Goal: Navigation & Orientation: Understand site structure

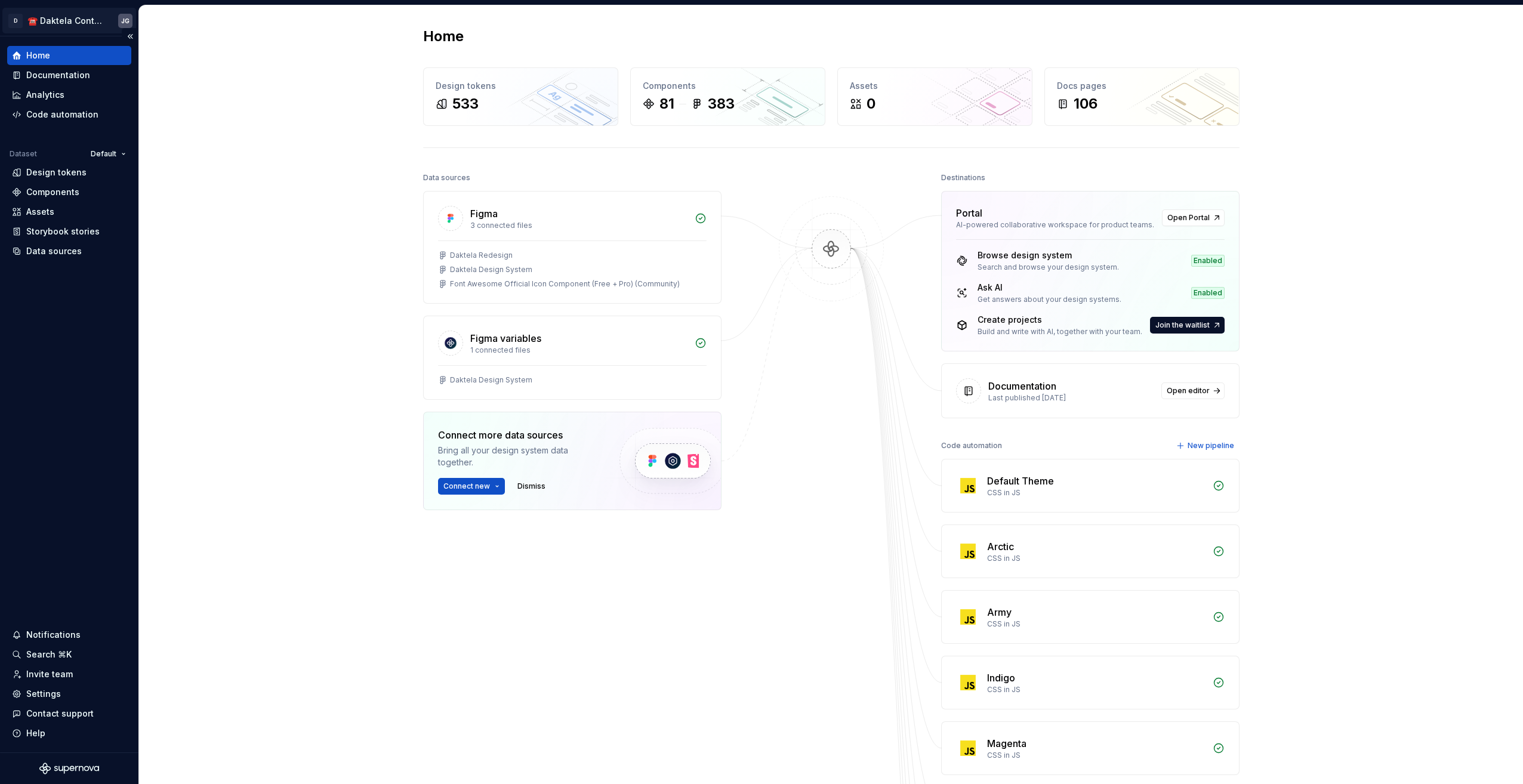
click at [71, 20] on html "D ☎️ Daktela Contact Centre JG Home Documentation Analytics Code automation Dat…" at bounding box center [762, 392] width 1523 height 784
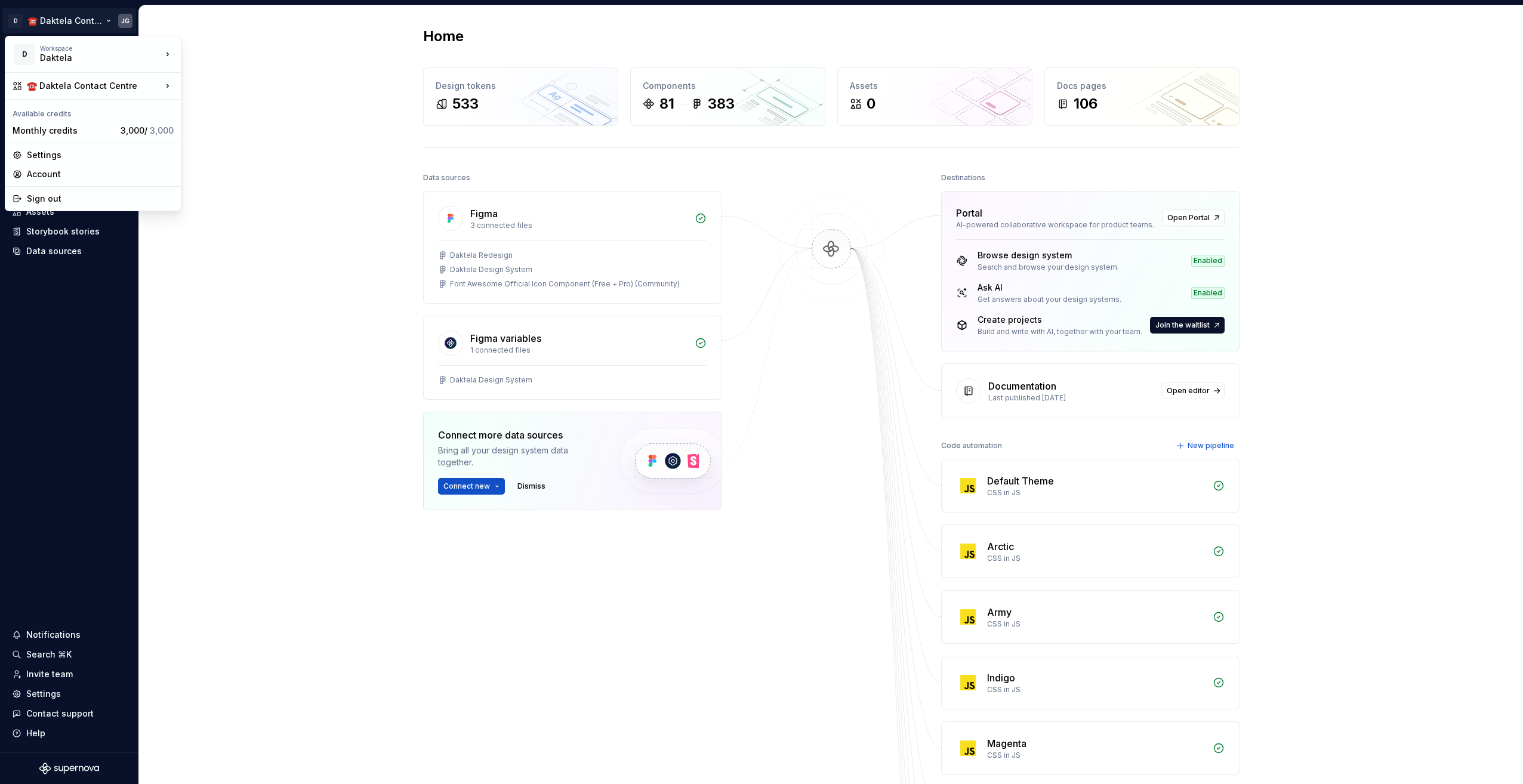
click at [293, 41] on html "D ☎️ Daktela Contact Centre JG Home Documentation Analytics Code automation Dat…" at bounding box center [762, 392] width 1523 height 784
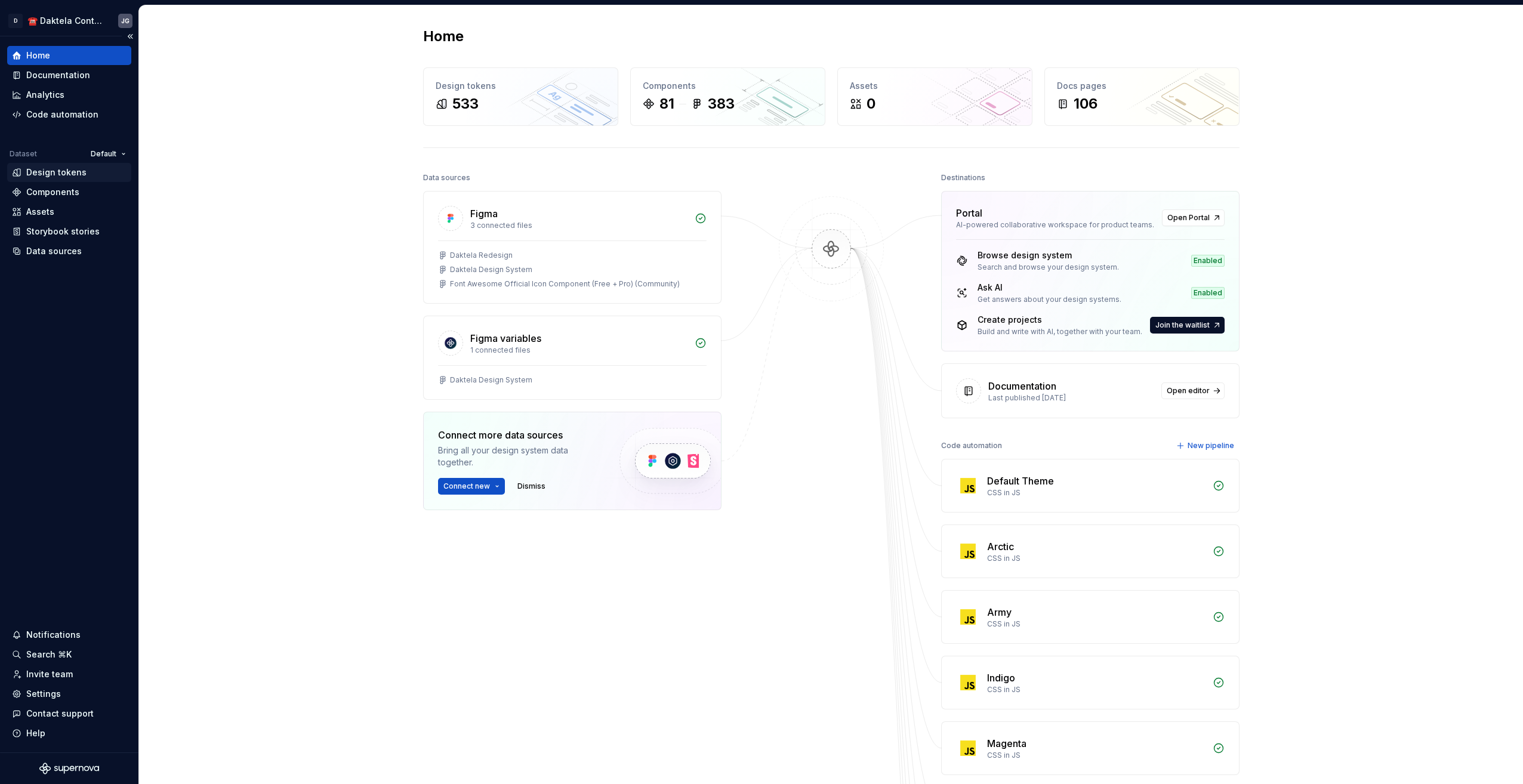
click at [66, 170] on div "Design tokens" at bounding box center [56, 172] width 60 height 12
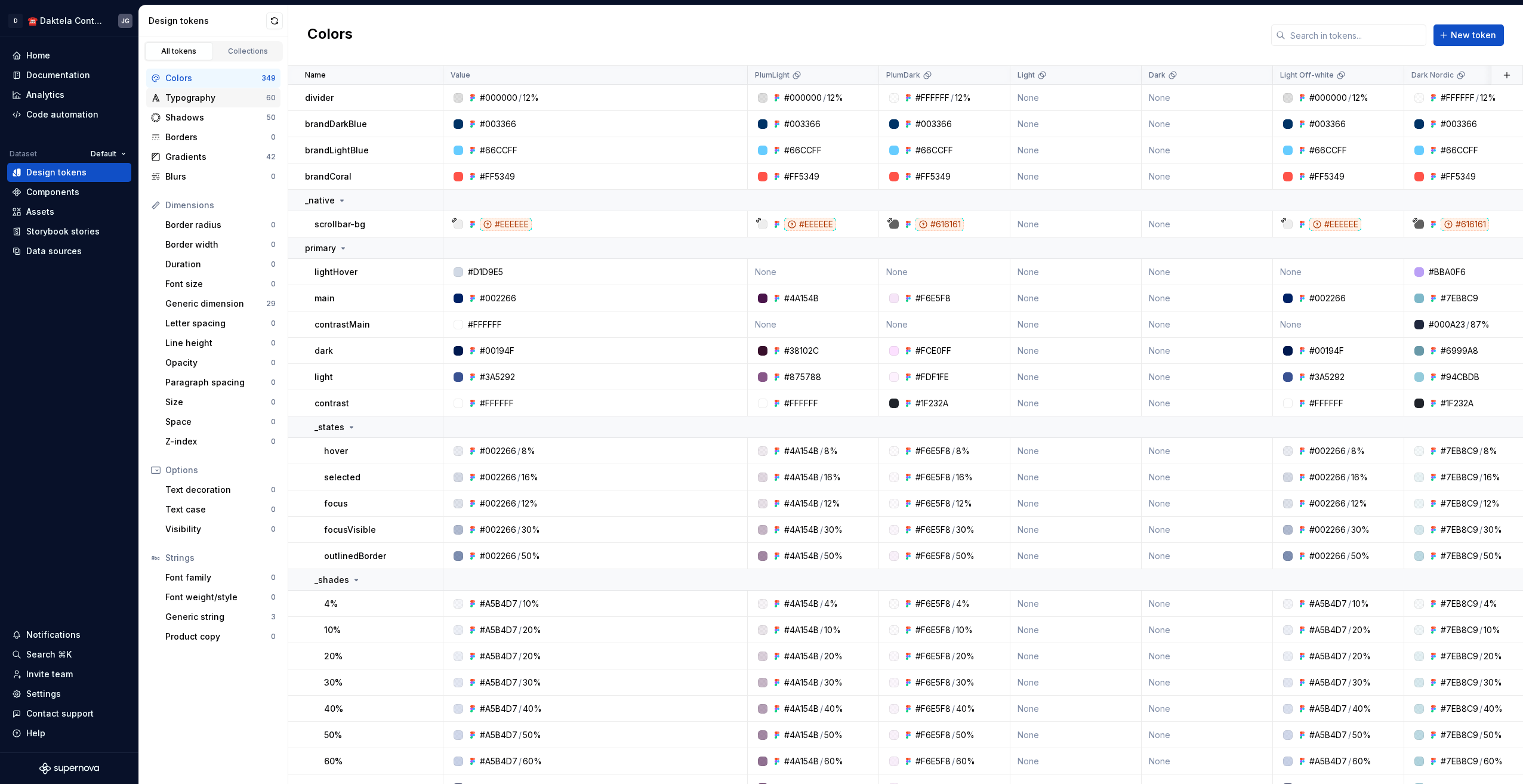
click at [224, 100] on div "Typography" at bounding box center [216, 97] width 101 height 12
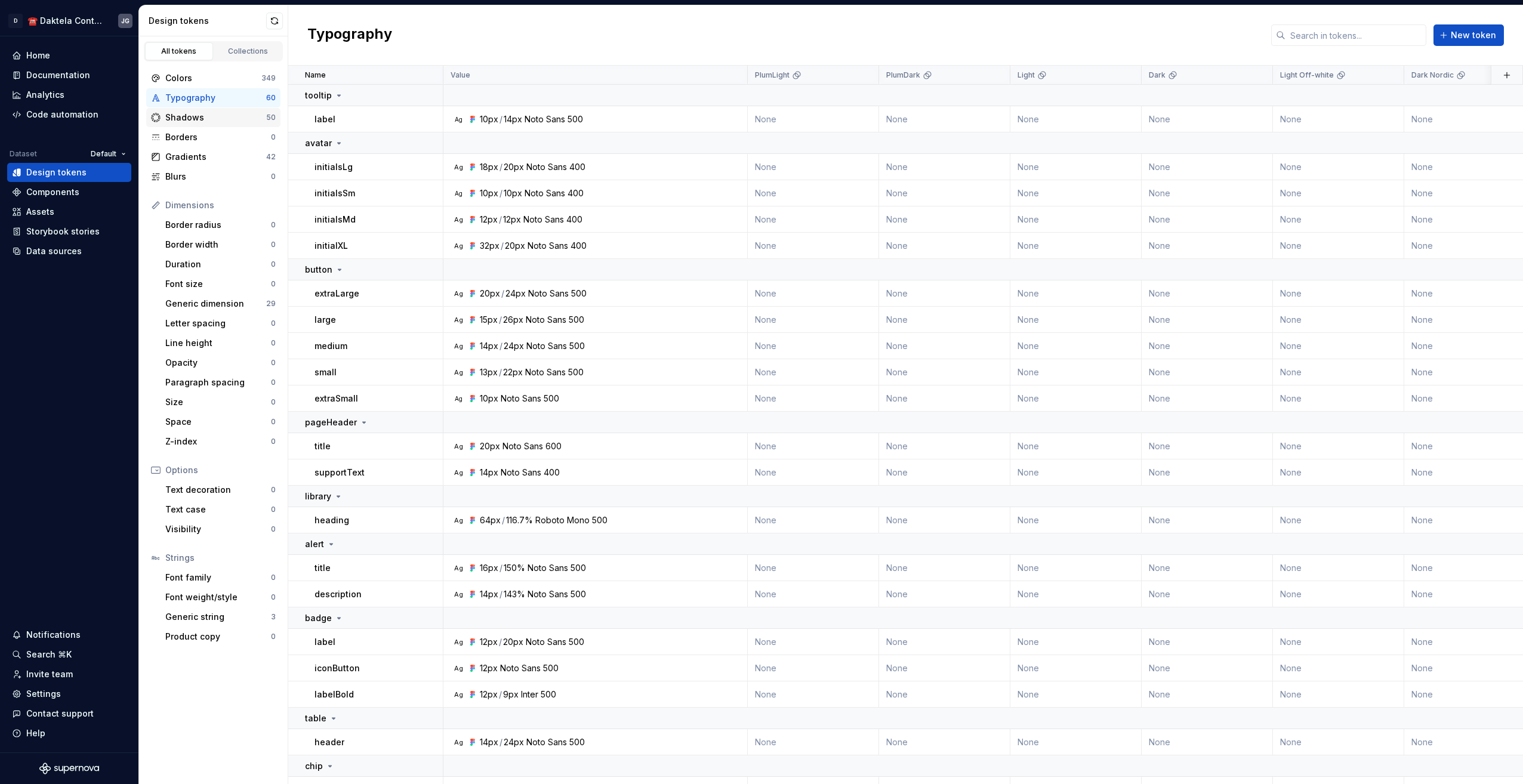
click at [206, 121] on div "Shadows" at bounding box center [216, 117] width 101 height 12
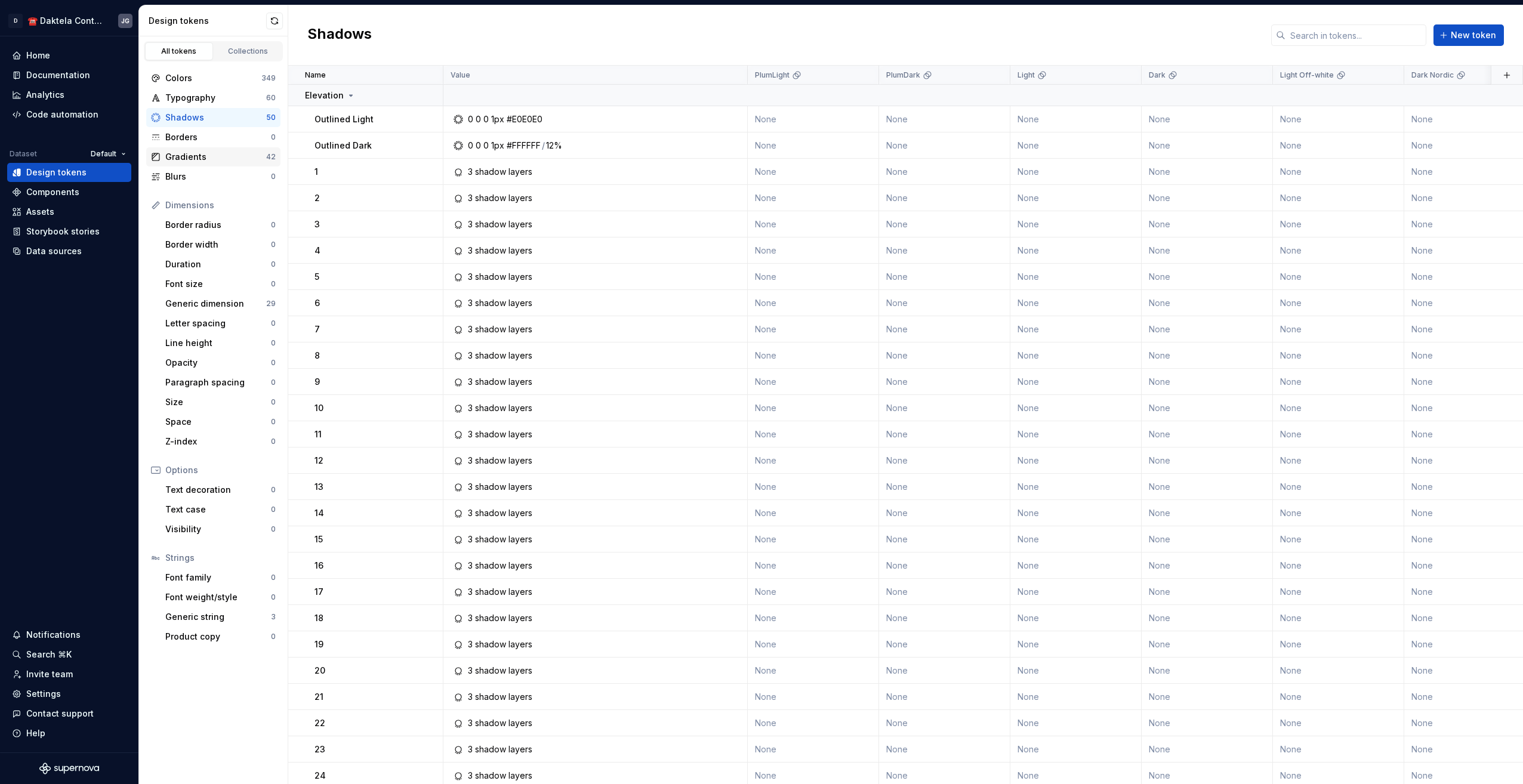
click at [213, 155] on div "Gradients" at bounding box center [216, 157] width 101 height 12
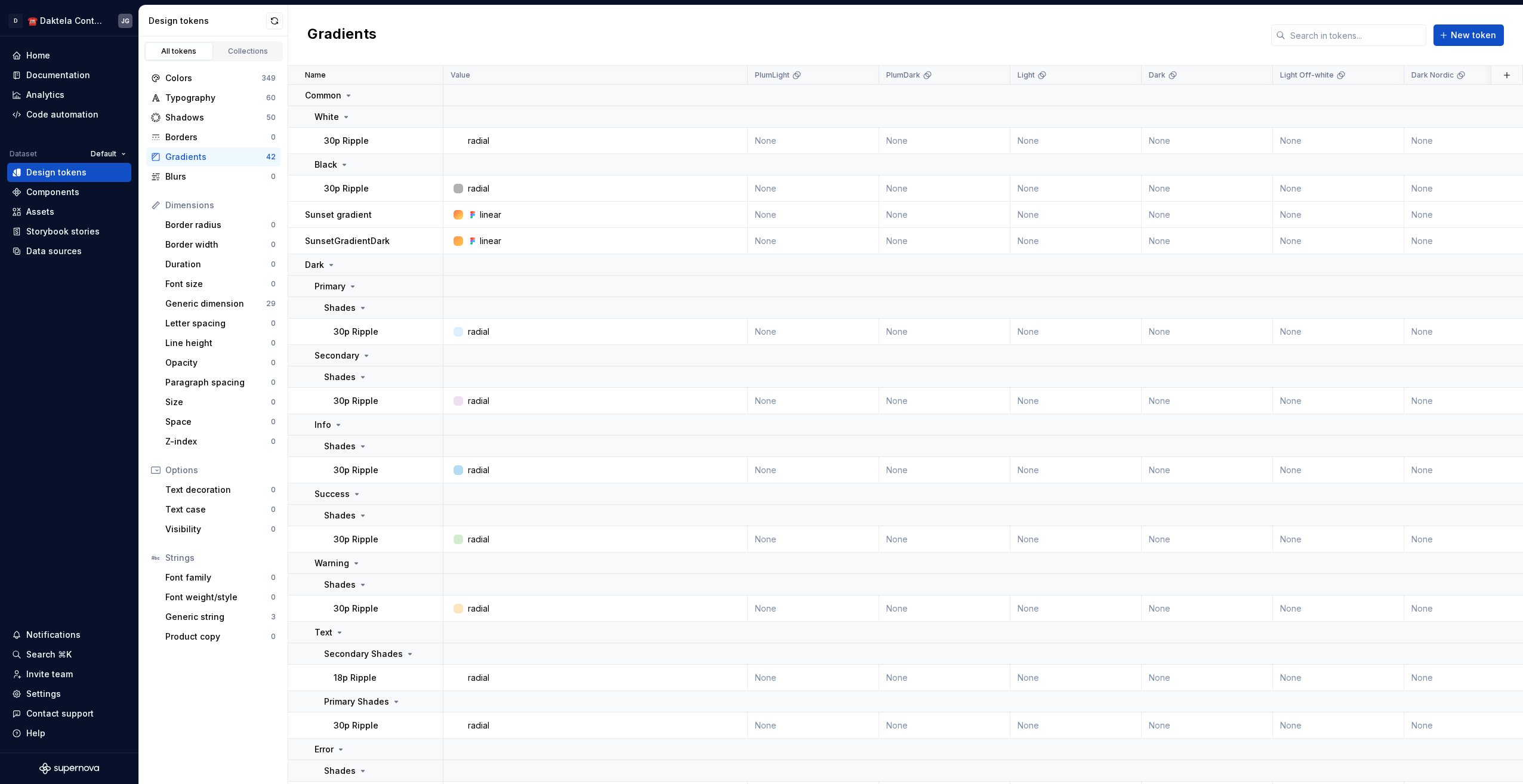
click at [217, 68] on div "Colors 349 Typography 60 Shadows 50 Borders 0 Gradients 42 Blurs 0 Dimensions B…" at bounding box center [213, 357] width 149 height 592
click at [216, 80] on div "Colors" at bounding box center [214, 78] width 96 height 12
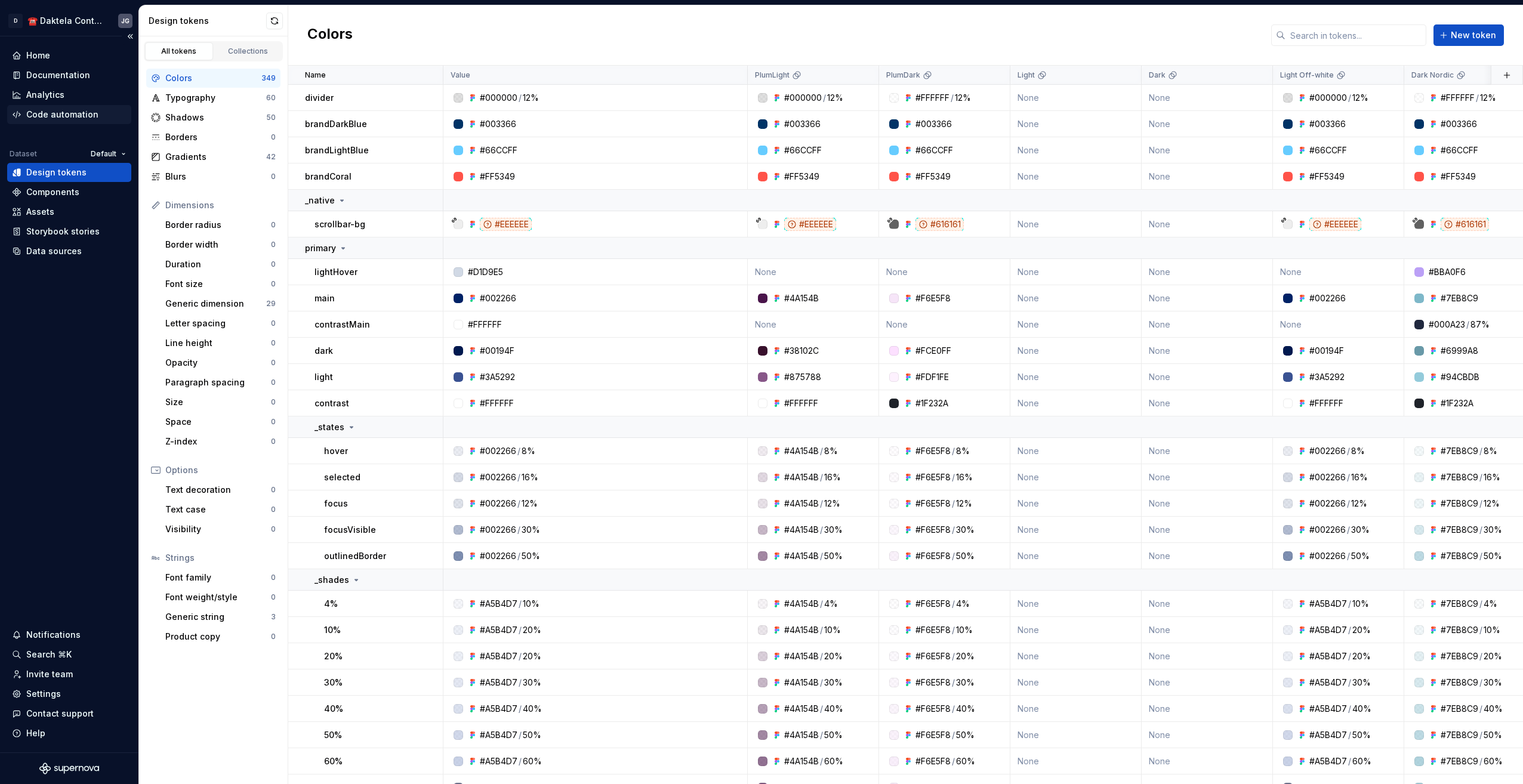
click at [61, 115] on div "Code automation" at bounding box center [63, 114] width 72 height 12
